Goal: Obtain resource: Obtain resource

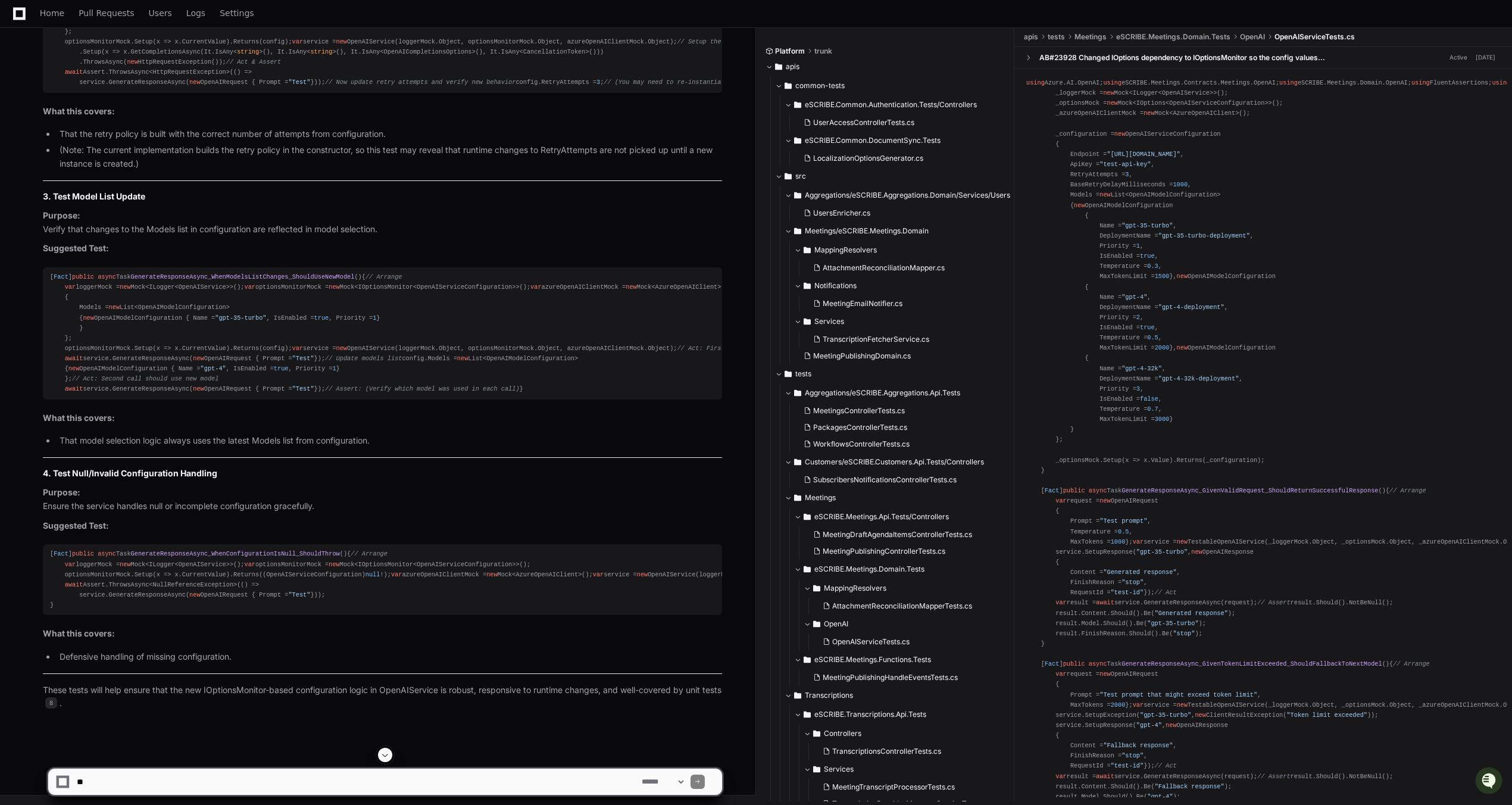
scroll to position [5252, 0]
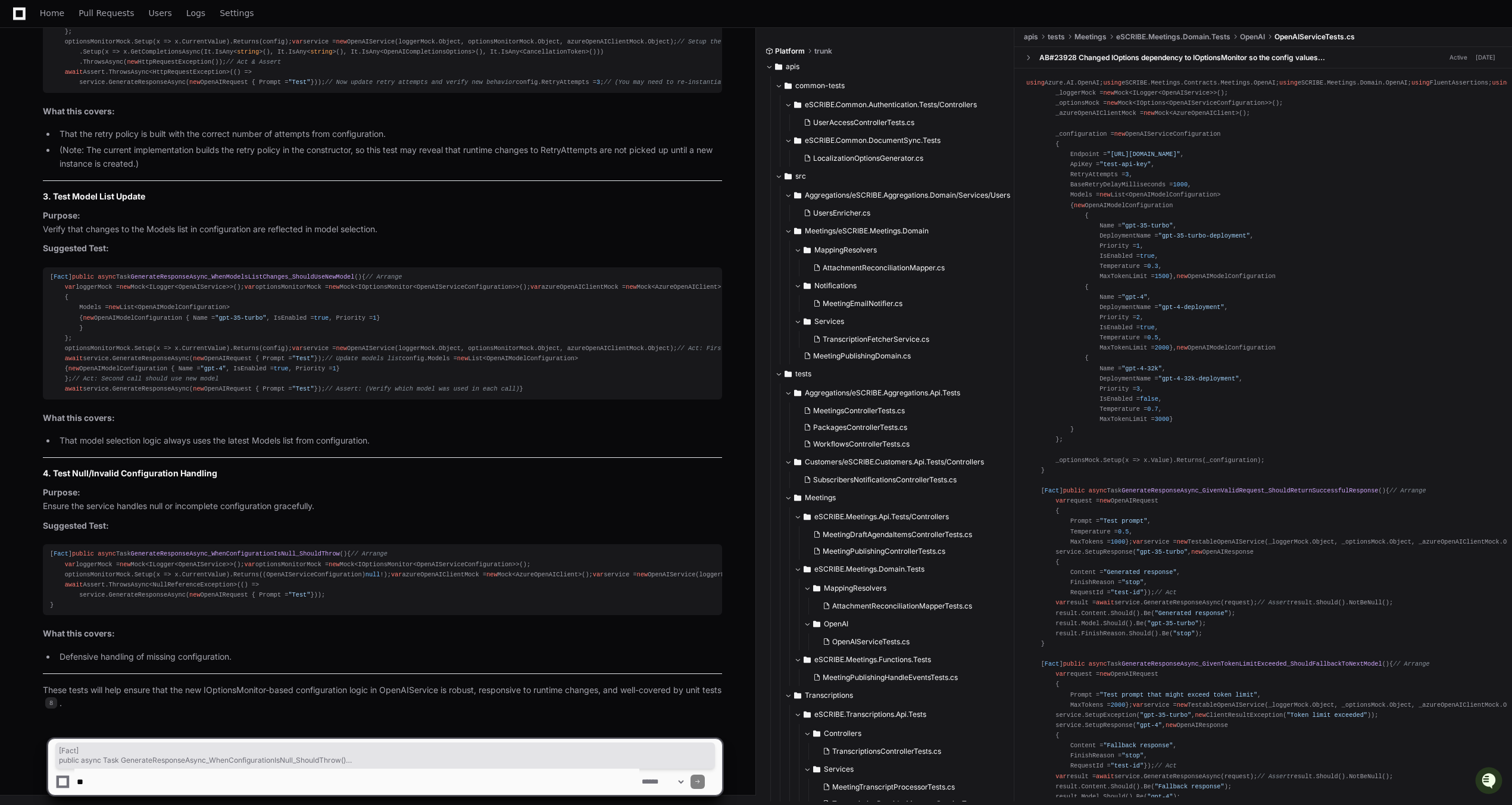
drag, startPoint x: 83, startPoint y: 605, endPoint x: 49, endPoint y: 467, distance: 142.1
click at [49, 544] on pre "[ Fact ] public async Task GenerateResponseAsync_WhenConfigurationIsNull_Should…" at bounding box center [383, 580] width 679 height 71
copy div "[ Fact ] public async Task GenerateResponseAsync_WhenConfigurationIsNull_Should…"
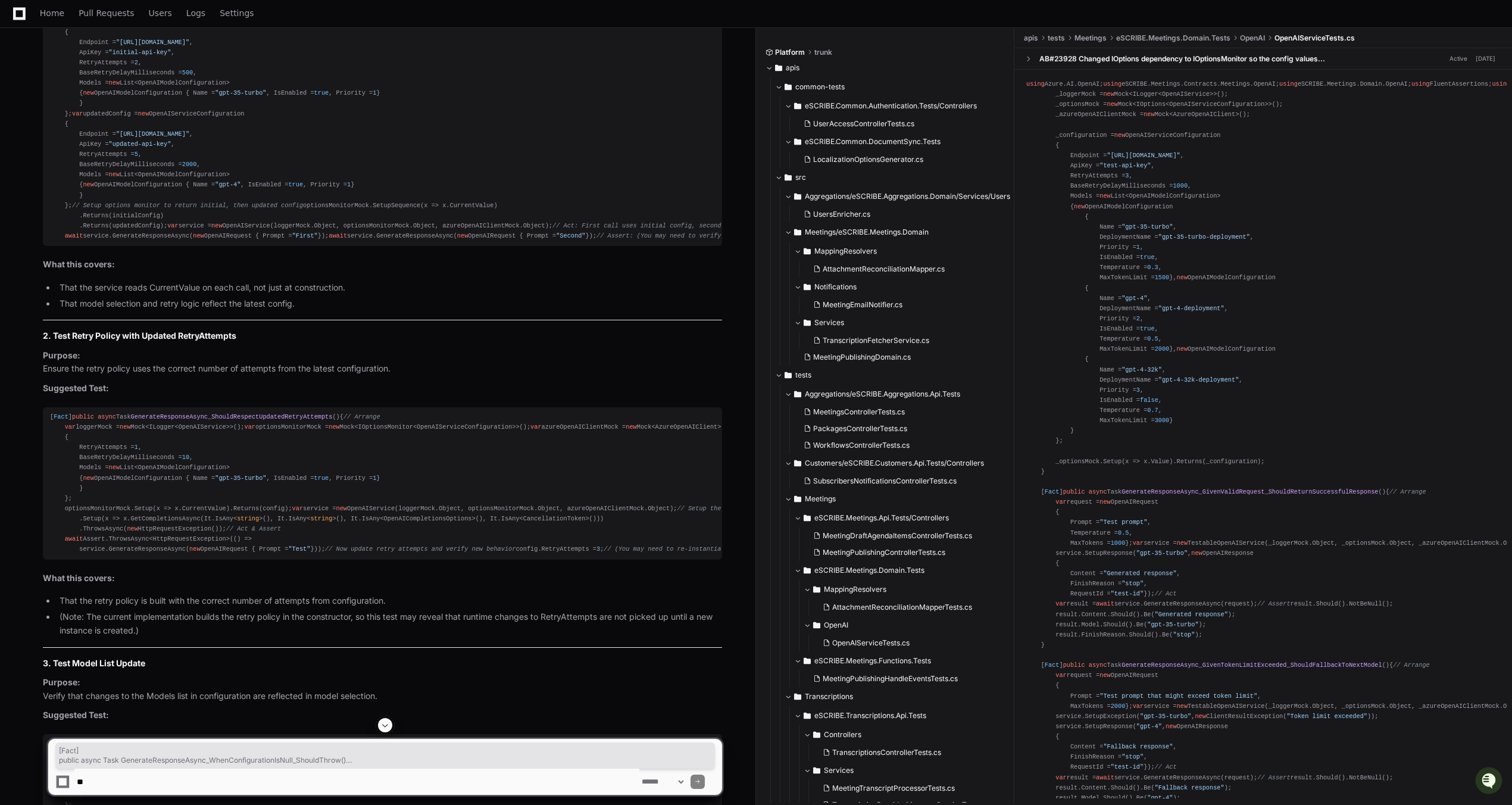
scroll to position [4002, 0]
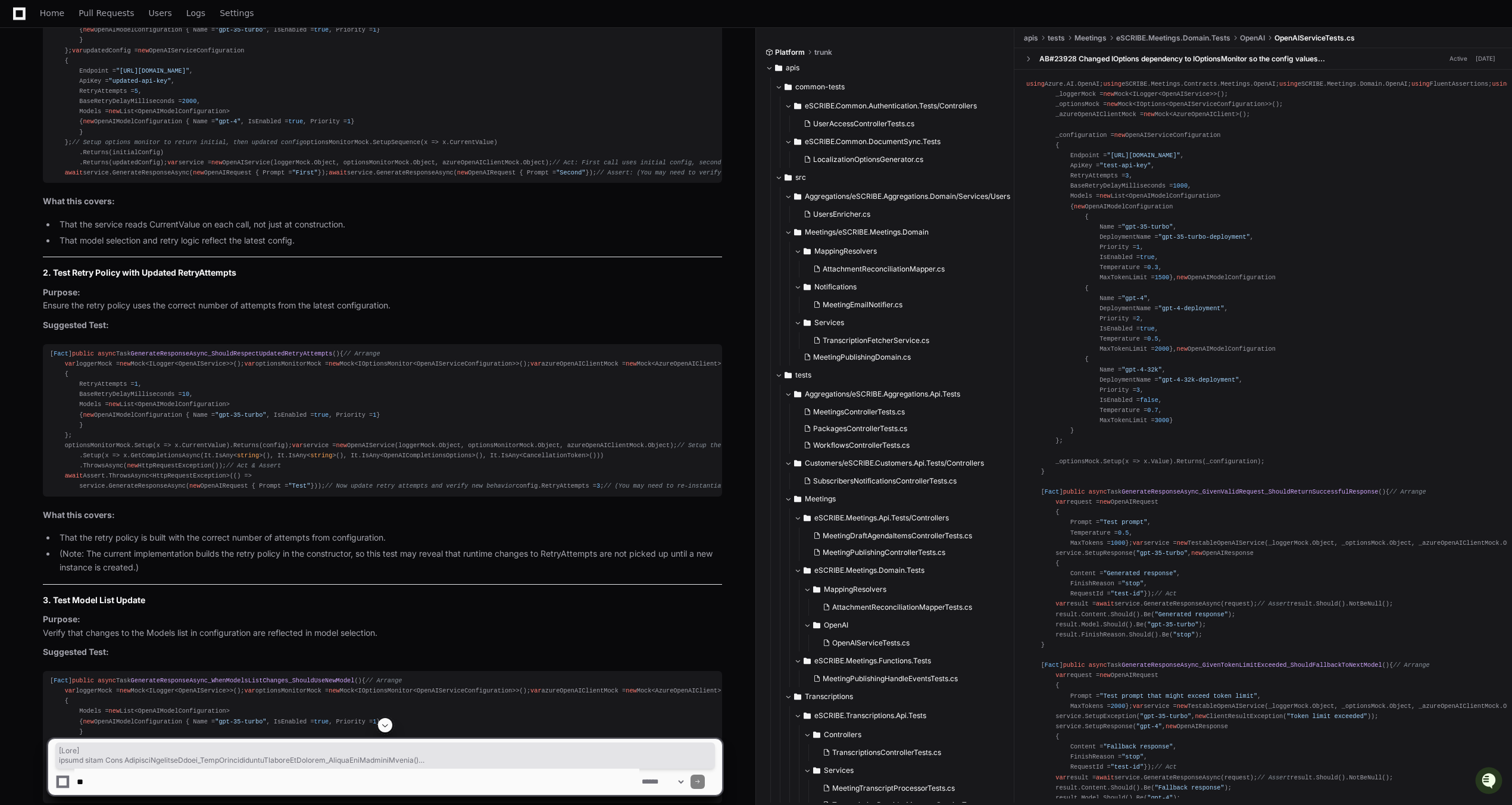
drag, startPoint x: 56, startPoint y: 491, endPoint x: 37, endPoint y: 75, distance: 416.4
click at [37, 75] on div "Thinking OpenAIService.cs 8 To further increase code coverage for OpenAIService…" at bounding box center [370, 442] width 703 height 1342
copy div "[ Fact ] public async Task GenerateResponseAsync_WhenConfigurationChangesAtRunt…"
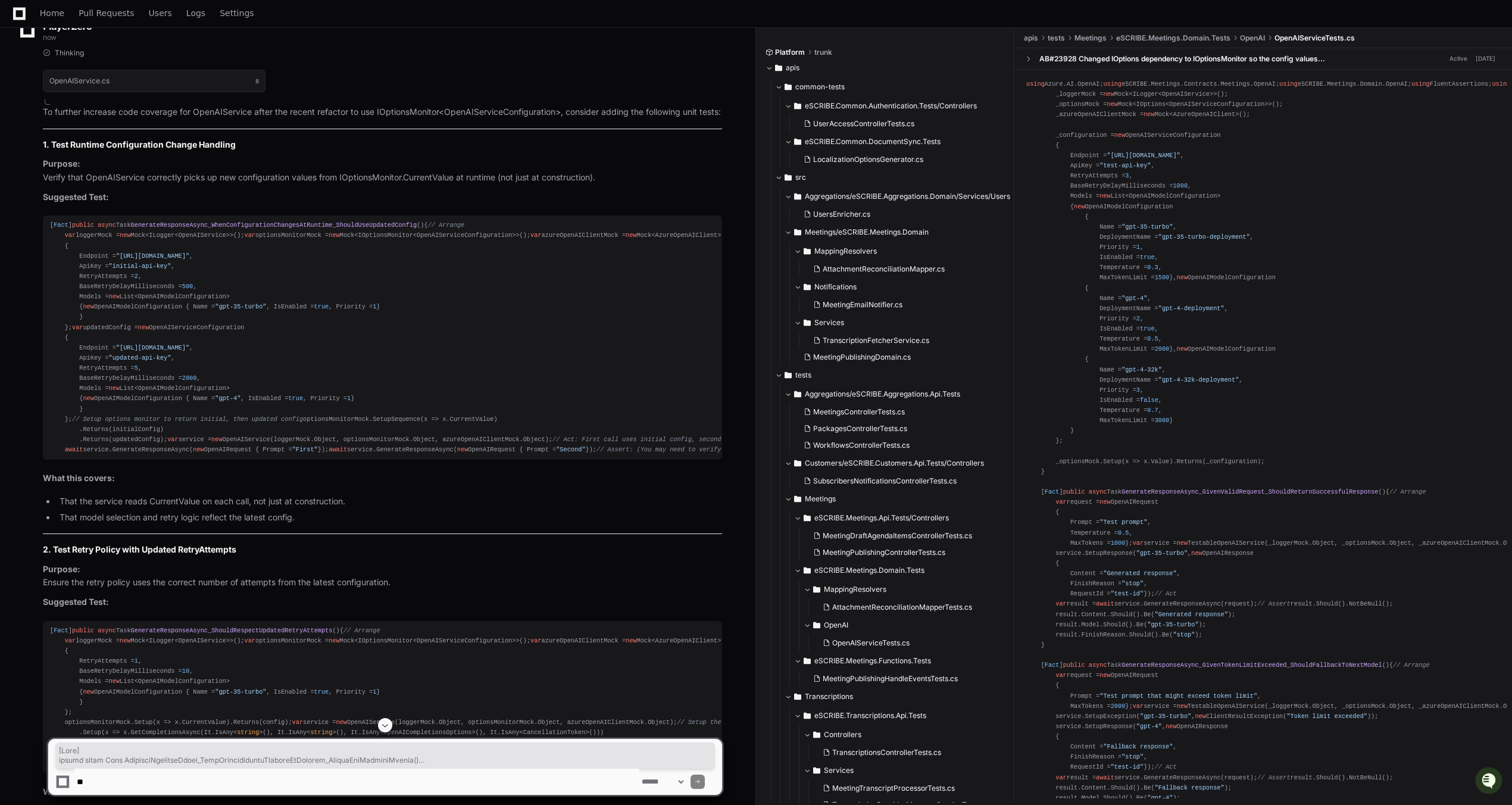
scroll to position [3704, 0]
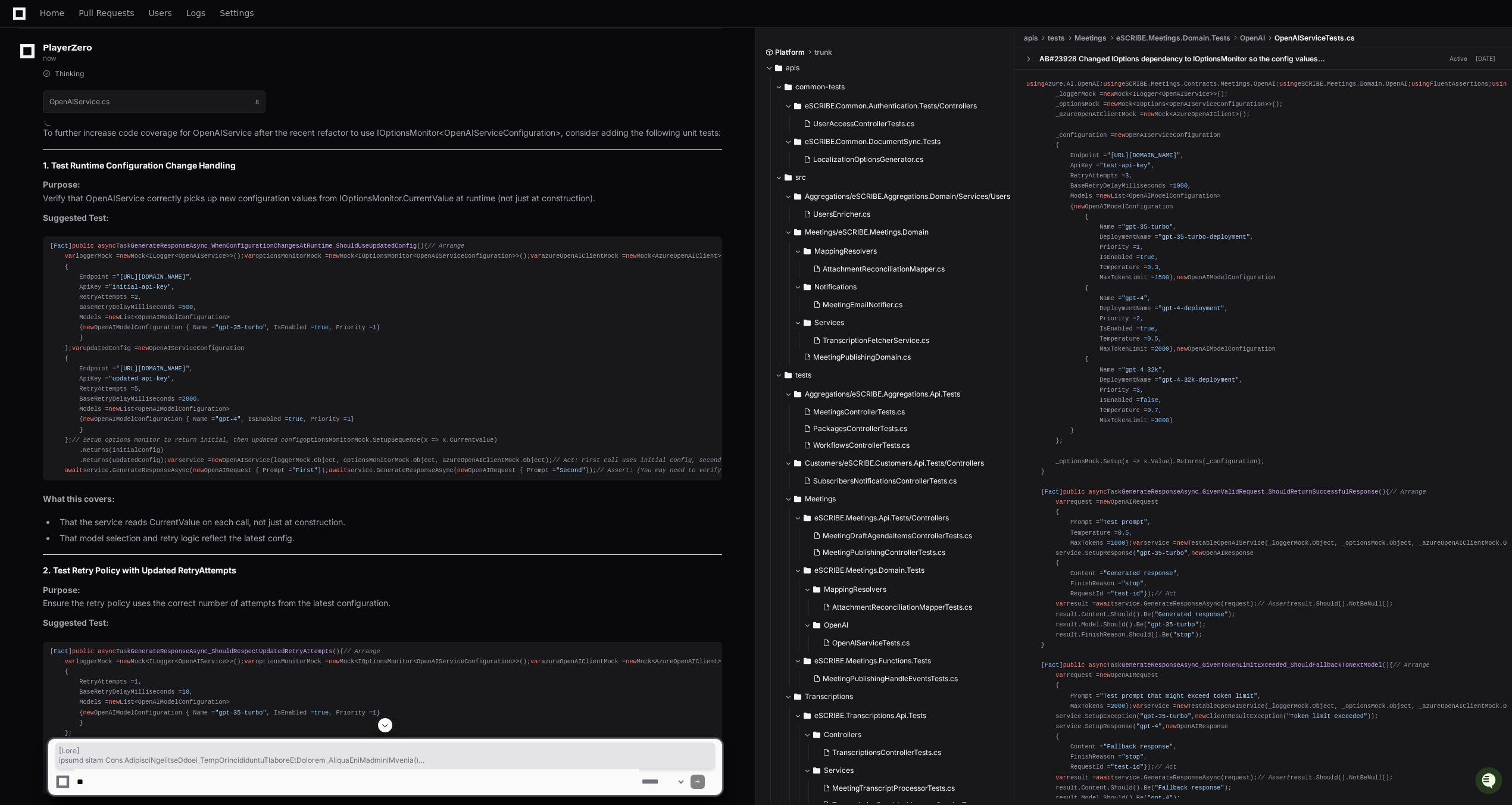
click at [276, 356] on article "To further increase code coverage for OpenAIService after the recent refactor t…" at bounding box center [383, 769] width 679 height 1286
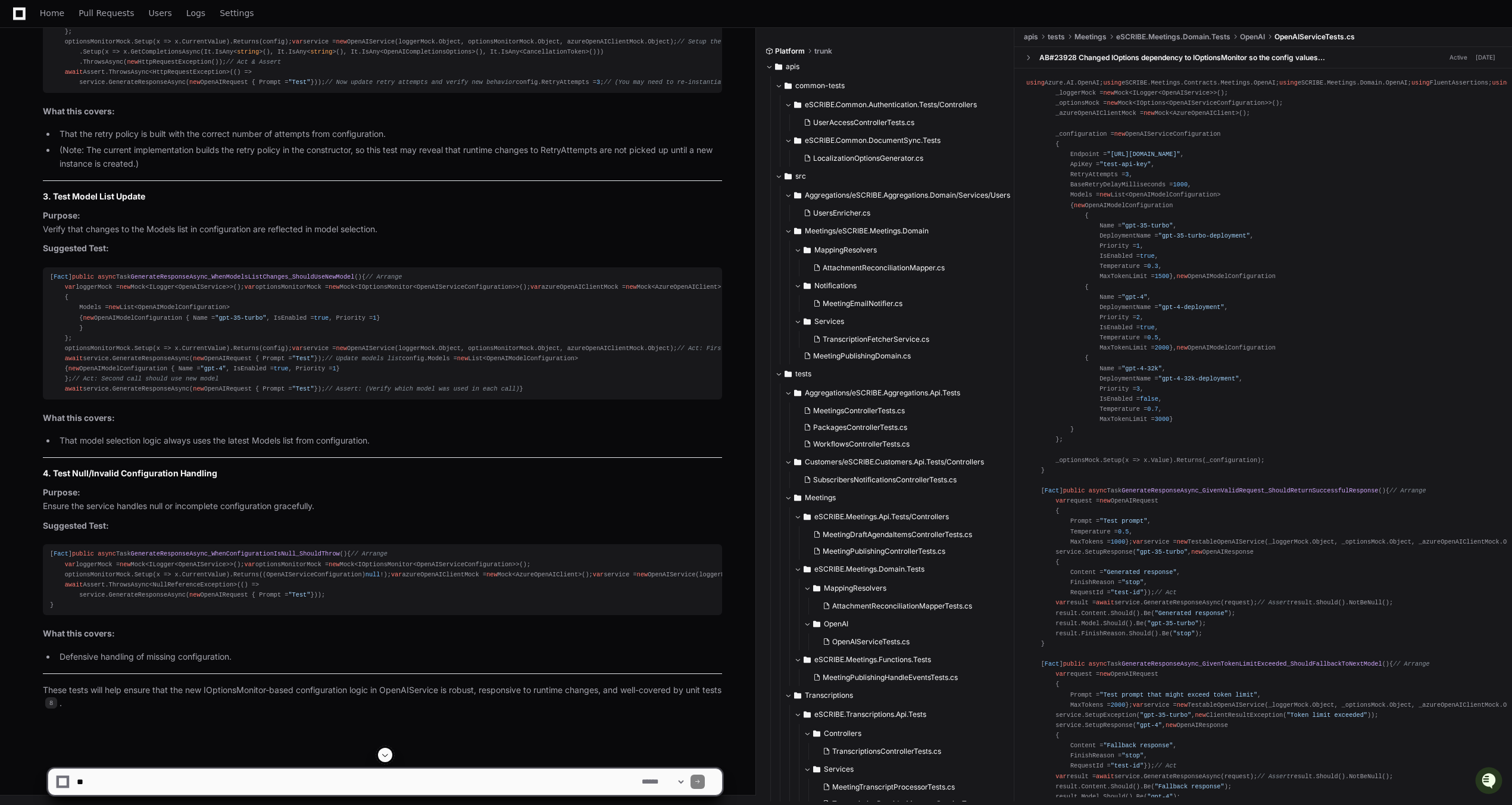
scroll to position [4537, 0]
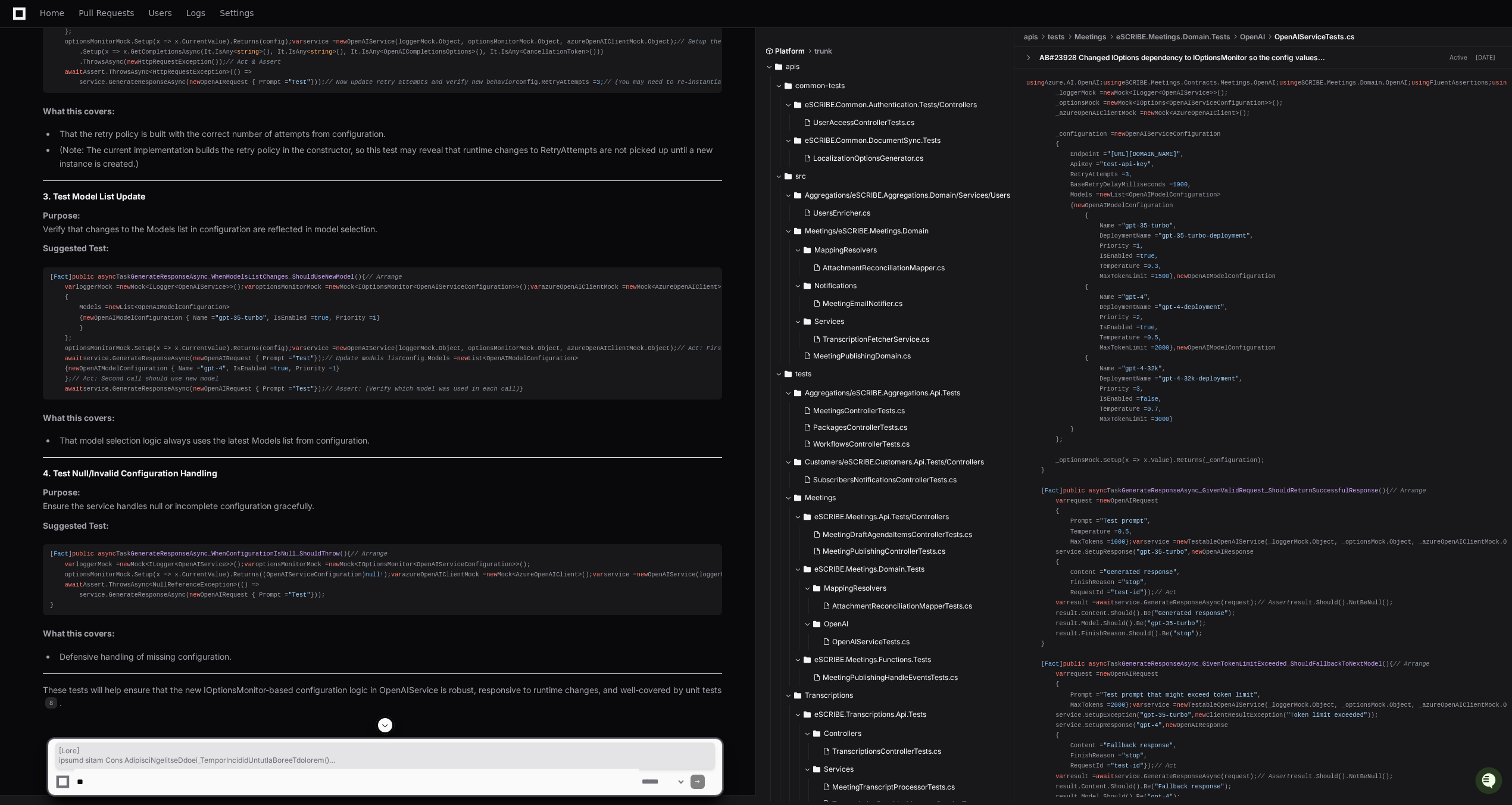
drag, startPoint x: 70, startPoint y: 494, endPoint x: 50, endPoint y: 156, distance: 338.6
click at [50, 88] on div "[ Fact ] public async Task GenerateResponseAsync_ShouldRespectUpdatedRetryAttem…" at bounding box center [383, 17] width 665 height 143
copy div "[ Fact ] public async Task GenerateResponseAsync_ShouldRespectUpdatedRetryAttem…"
click at [105, 88] on div "[ Fact ] public async Task GenerateResponseAsync_ShouldRespectUpdatedRetryAttem…" at bounding box center [383, 17] width 665 height 143
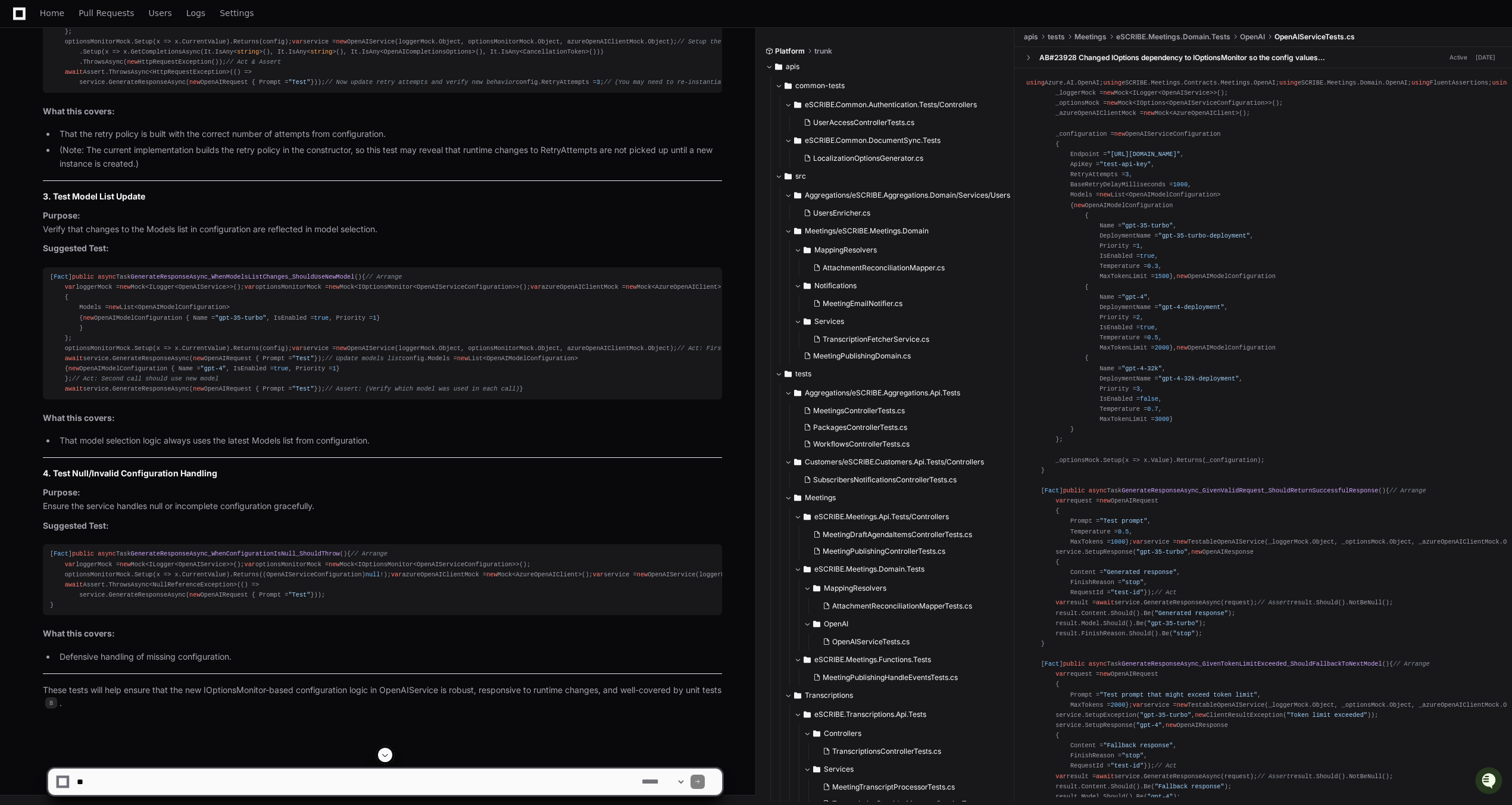
scroll to position [4537, 0]
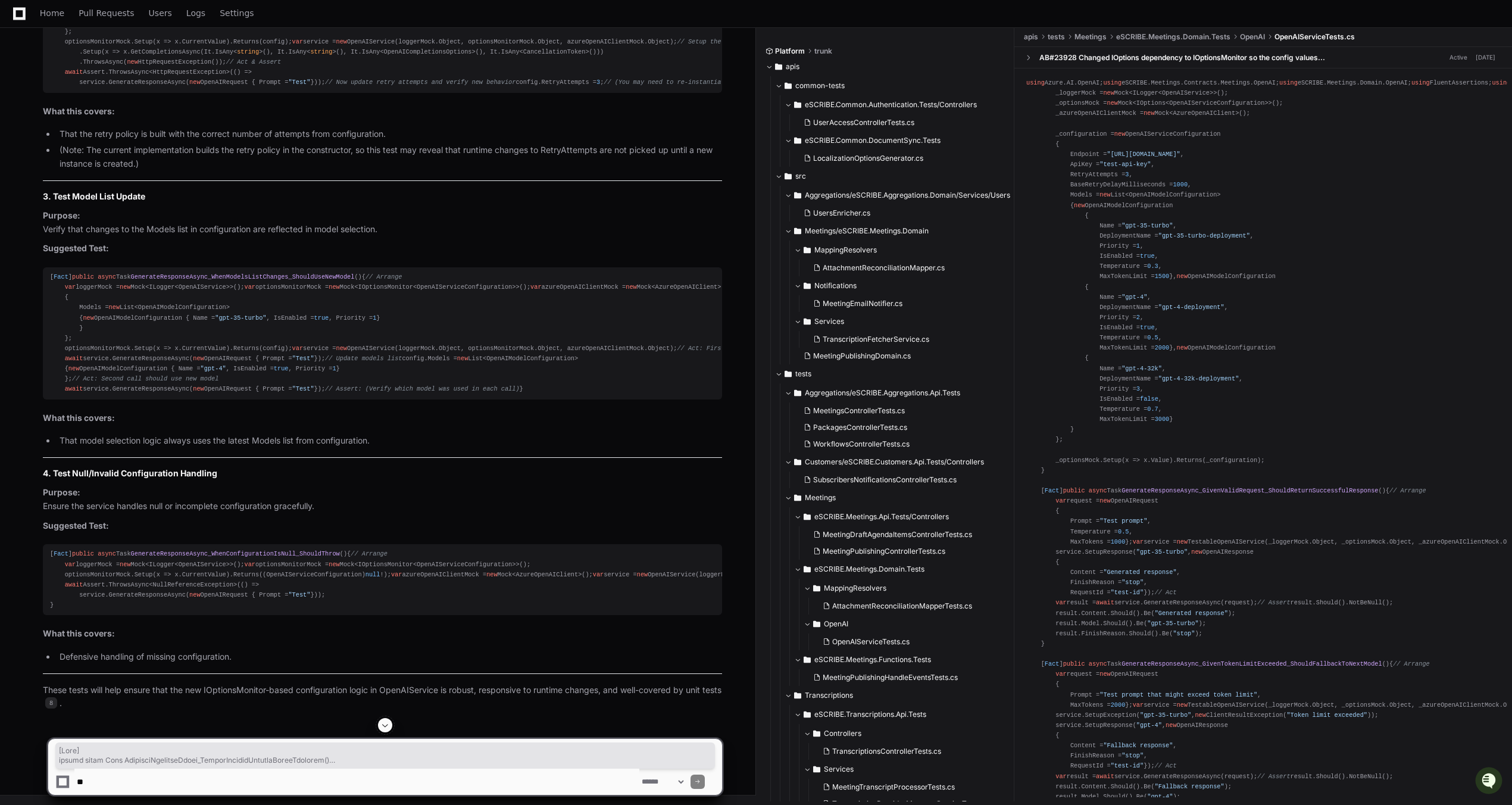
drag, startPoint x: 57, startPoint y: 496, endPoint x: 51, endPoint y: 156, distance: 340.1
click at [51, 88] on div "[ Fact ] public async Task GenerateResponseAsync_ShouldRespectUpdatedRetryAttem…" at bounding box center [383, 17] width 665 height 143
copy div "[ Fact ] public async Task GenerateResponseAsync_ShouldRespectUpdatedRetryAttem…"
